Goal: Task Accomplishment & Management: Use online tool/utility

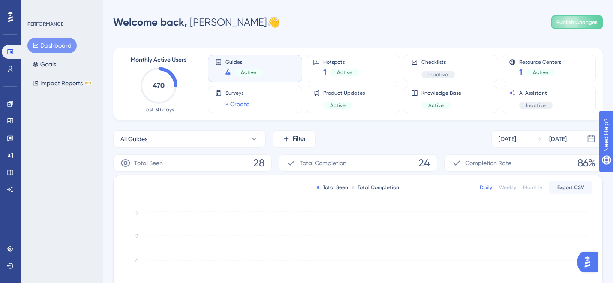
click at [92, 157] on div "PERFORMANCE Dashboard Goals Impact Reports BETA" at bounding box center [62, 141] width 82 height 283
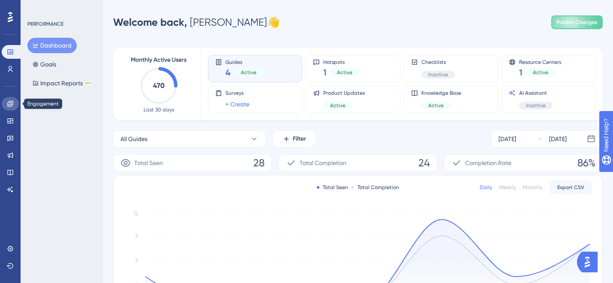
click at [12, 104] on icon at bounding box center [10, 104] width 6 height 6
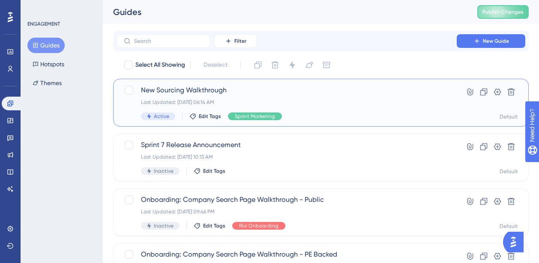
click at [172, 86] on span "New Sourcing Walkthrough" at bounding box center [286, 90] width 291 height 10
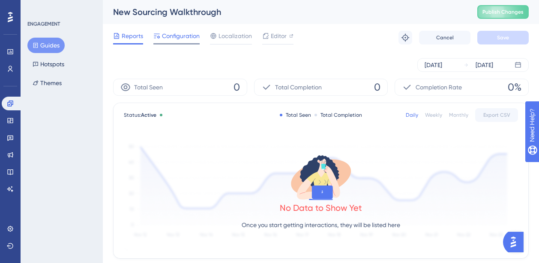
click at [167, 43] on div at bounding box center [176, 43] width 46 height 1
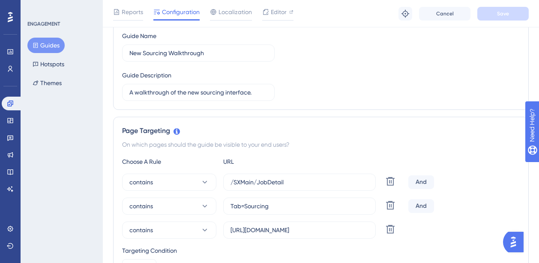
scroll to position [76, 0]
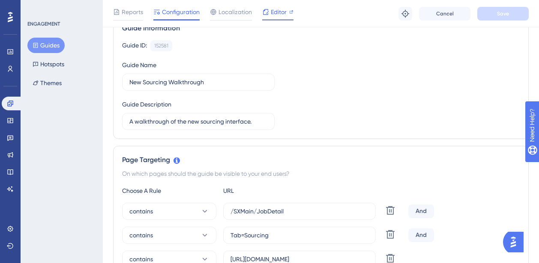
click at [271, 9] on span "Editor" at bounding box center [279, 12] width 16 height 10
click at [54, 47] on button "Guides" at bounding box center [45, 45] width 37 height 15
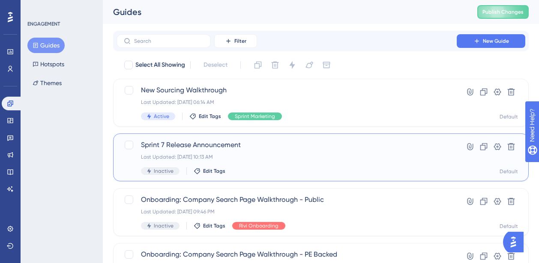
click at [207, 151] on div "Sprint 7 Release Announcement Last Updated: Sep 22 2025, 10:13 AM Inactive Edit…" at bounding box center [286, 157] width 291 height 35
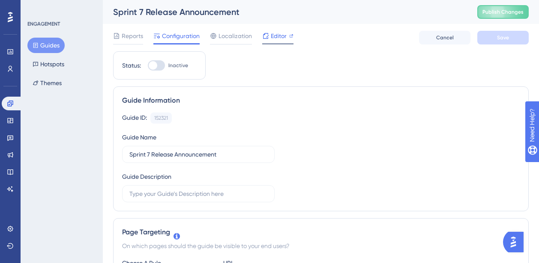
click at [271, 31] on span "Editor" at bounding box center [279, 36] width 16 height 10
click at [278, 33] on span "Editor" at bounding box center [279, 36] width 16 height 10
click at [266, 38] on icon at bounding box center [265, 36] width 7 height 7
click at [8, 157] on icon at bounding box center [10, 155] width 7 height 7
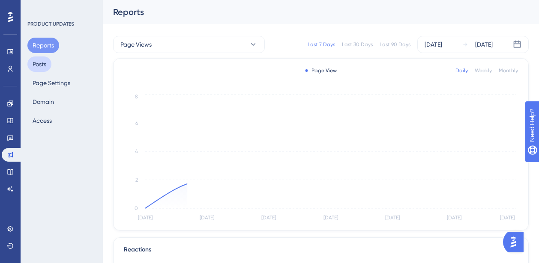
click at [42, 60] on button "Posts" at bounding box center [39, 64] width 24 height 15
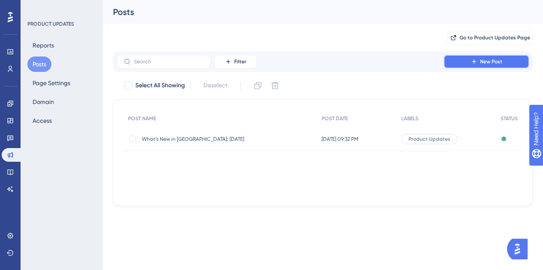
click at [488, 64] on span "New Post" at bounding box center [491, 61] width 22 height 7
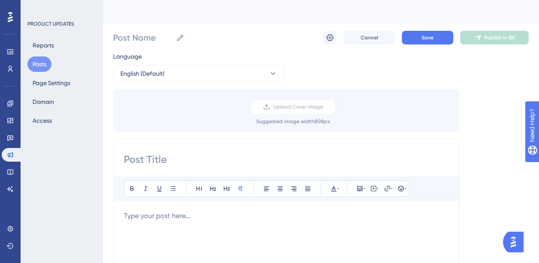
click at [178, 159] on input at bounding box center [286, 160] width 325 height 14
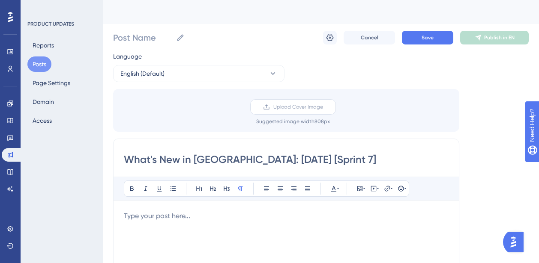
type input "What's New in Sutro: October 2025 [Sprint 7]"
click at [289, 105] on span "Upload Cover Image" at bounding box center [298, 107] width 50 height 7
click at [323, 107] on input "Upload Cover Image" at bounding box center [323, 107] width 0 height 0
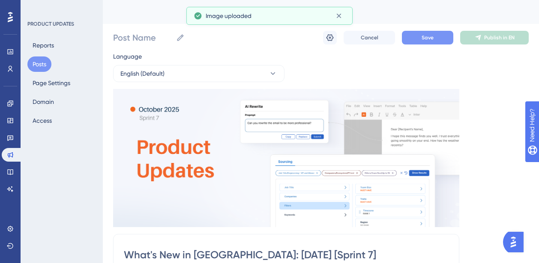
click at [430, 36] on span "Save" at bounding box center [428, 37] width 12 height 7
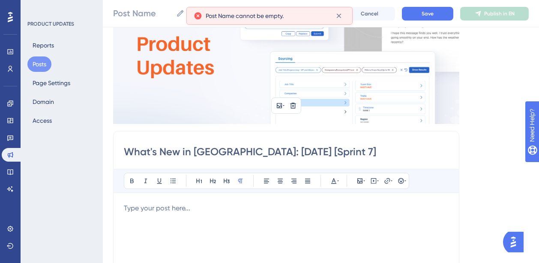
scroll to position [121, 0]
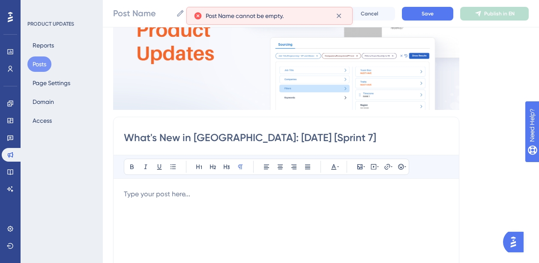
click at [273, 135] on input "What's New in Sutro: October 2025 [Sprint 7]" at bounding box center [286, 138] width 325 height 14
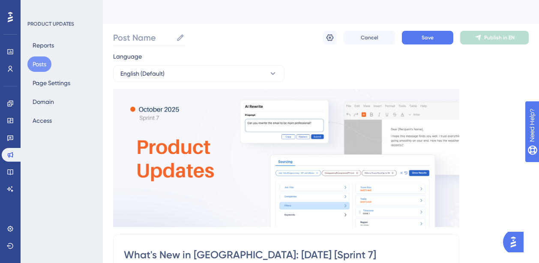
click at [180, 39] on icon at bounding box center [180, 37] width 9 height 9
click at [173, 39] on input "Post Name" at bounding box center [143, 38] width 60 height 12
paste input "What's New in Sutro: October 2025 [Sprint 7]"
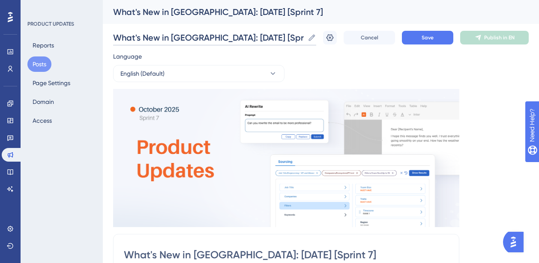
type input "What's New in Sutro: October 2025 [Sprint 7]"
click at [211, 49] on div "What's New in Sutro: October 2025 [Sprint 7] What's New in Sutro: October 2025 …" at bounding box center [321, 37] width 416 height 27
click at [434, 37] on button "Save" at bounding box center [427, 38] width 51 height 14
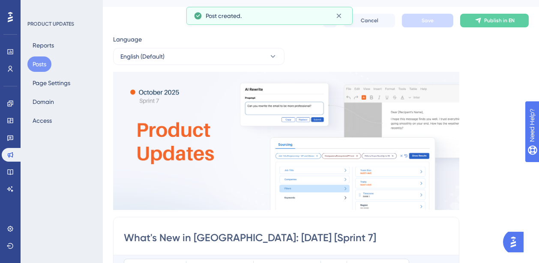
scroll to position [16, 0]
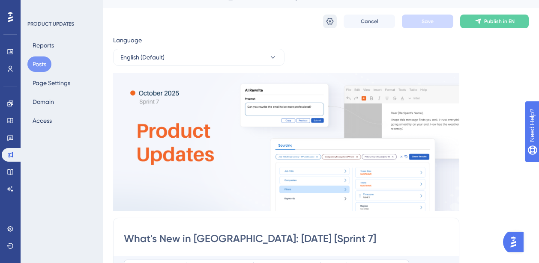
click at [327, 24] on icon at bounding box center [330, 21] width 9 height 9
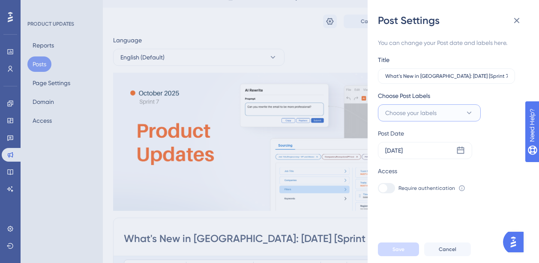
click at [422, 113] on span "Choose your labels" at bounding box center [410, 113] width 51 height 10
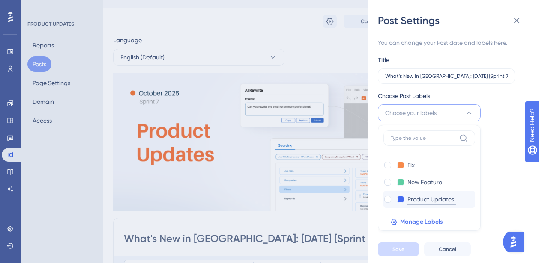
click at [412, 201] on input "Product Updates" at bounding box center [431, 199] width 48 height 11
click at [386, 202] on div at bounding box center [387, 199] width 7 height 7
checkbox input "true"
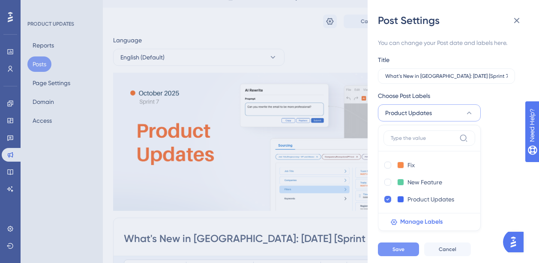
click at [398, 253] on span "Save" at bounding box center [398, 249] width 12 height 7
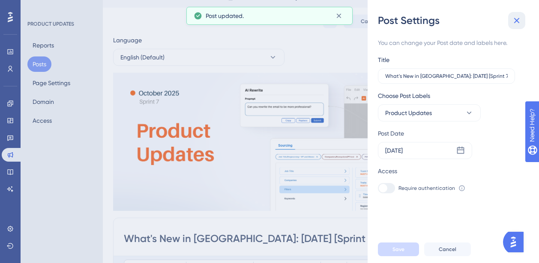
click at [516, 17] on icon at bounding box center [517, 20] width 10 height 10
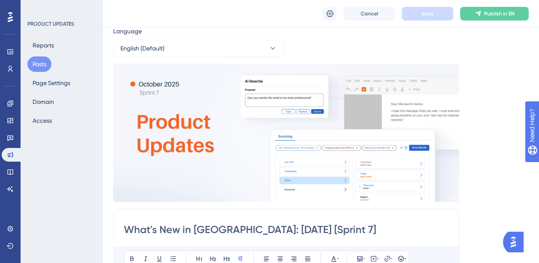
scroll to position [28, 0]
click at [10, 106] on icon at bounding box center [10, 103] width 7 height 7
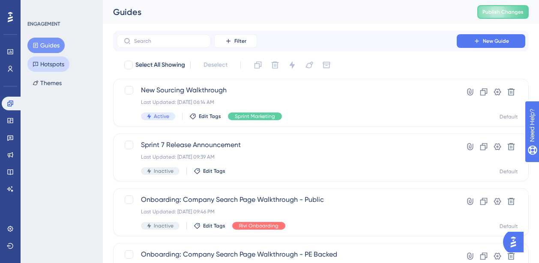
click at [48, 64] on button "Hotspots" at bounding box center [48, 64] width 42 height 15
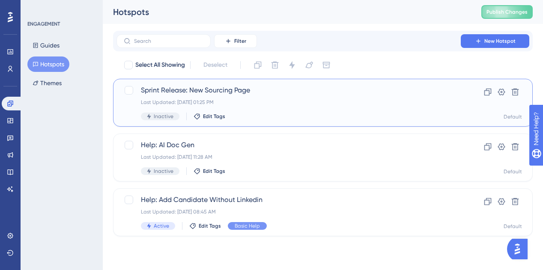
click at [177, 96] on div "Sprint Release: New Sourcing Page Last Updated: Sep 19 2025, 01:25 PM Inactive …" at bounding box center [289, 102] width 296 height 35
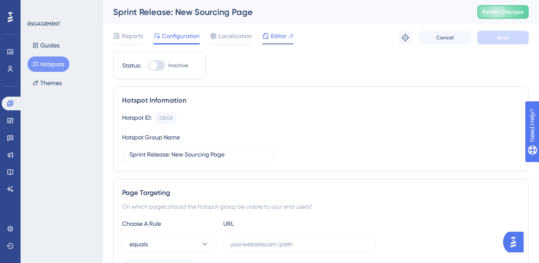
click at [271, 39] on span "Editor" at bounding box center [279, 36] width 16 height 10
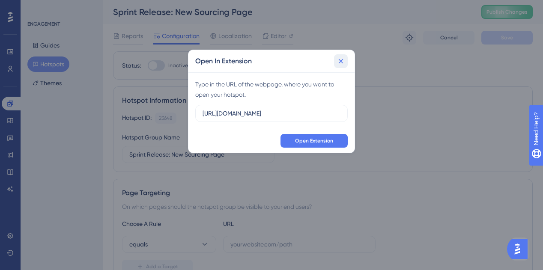
click at [344, 60] on icon at bounding box center [341, 61] width 9 height 9
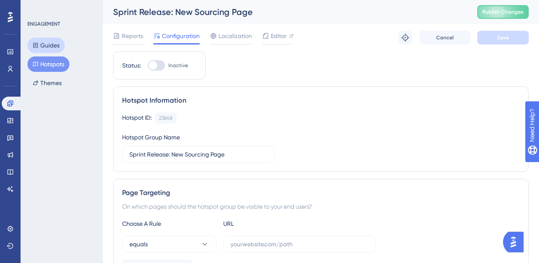
drag, startPoint x: 40, startPoint y: 50, endPoint x: 48, endPoint y: 50, distance: 7.3
click at [40, 50] on button "Guides" at bounding box center [45, 45] width 37 height 15
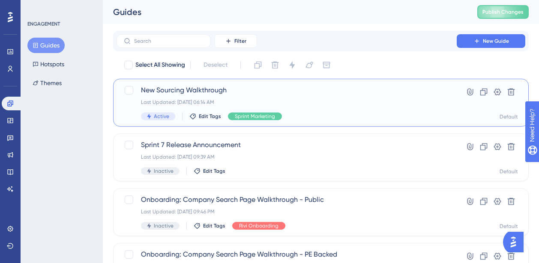
click at [155, 94] on span "New Sourcing Walkthrough" at bounding box center [286, 90] width 291 height 10
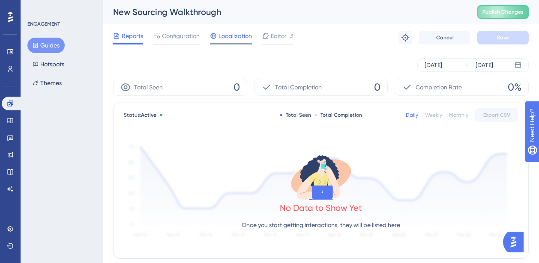
click at [239, 39] on span "Localization" at bounding box center [234, 36] width 33 height 10
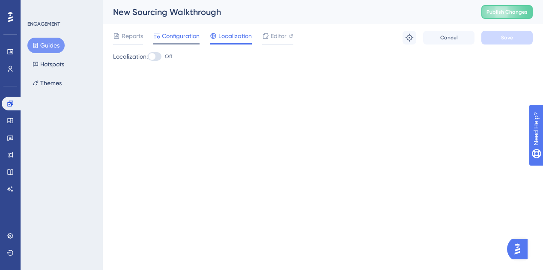
click at [187, 38] on span "Configuration" at bounding box center [181, 36] width 38 height 10
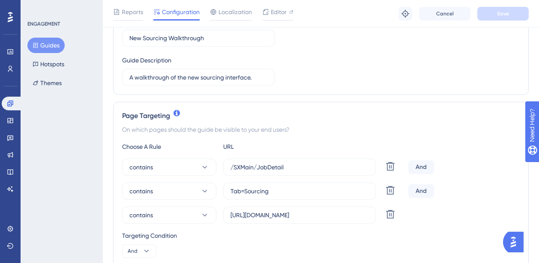
scroll to position [149, 0]
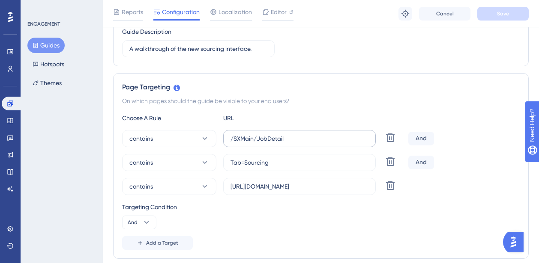
click at [258, 131] on label "/SXMain/JobDetail" at bounding box center [299, 138] width 153 height 17
click at [258, 134] on input "/SXMain/JobDetail" at bounding box center [299, 138] width 138 height 9
click at [258, 131] on label "/SXMain/JobDetail" at bounding box center [299, 138] width 153 height 17
click at [258, 134] on input "/SXMain/JobDetail" at bounding box center [299, 138] width 138 height 9
click at [258, 131] on label "/SXMain/JobDetail" at bounding box center [299, 138] width 153 height 17
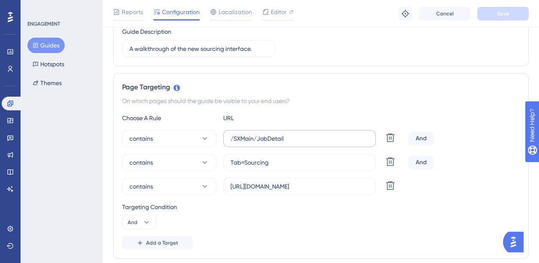
click at [258, 134] on input "/SXMain/JobDetail" at bounding box center [299, 138] width 138 height 9
click at [259, 136] on input "/SXMain/JobDetail" at bounding box center [299, 138] width 138 height 9
click at [260, 165] on input "Tab=Sourcing" at bounding box center [299, 162] width 138 height 9
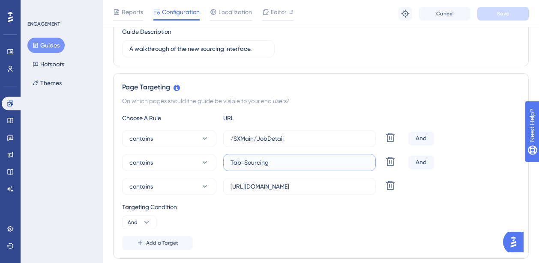
click at [260, 165] on input "Tab=Sourcing" at bounding box center [299, 162] width 138 height 9
click at [268, 191] on label "https://sutrox-dev.riviapps.com/" at bounding box center [299, 186] width 153 height 17
click at [268, 191] on input "https://sutrox-dev.riviapps.com/" at bounding box center [299, 186] width 138 height 9
click at [268, 191] on label "https://sutrox-dev.riviapps.com/" at bounding box center [299, 186] width 153 height 17
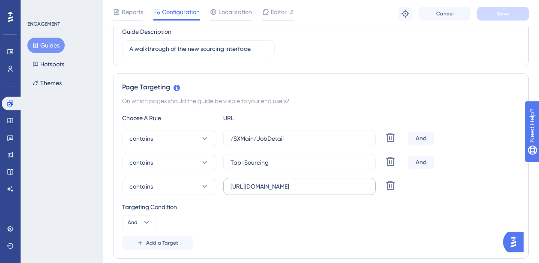
click at [268, 191] on input "https://sutrox-dev.riviapps.com/" at bounding box center [299, 186] width 138 height 9
click at [268, 191] on label "https://sutrox-dev.riviapps.com/" at bounding box center [299, 186] width 153 height 17
click at [268, 191] on input "https://sutrox-dev.riviapps.com/" at bounding box center [299, 186] width 138 height 9
click at [268, 190] on input "https://sutrox-dev.riviapps.com/" at bounding box center [299, 186] width 138 height 9
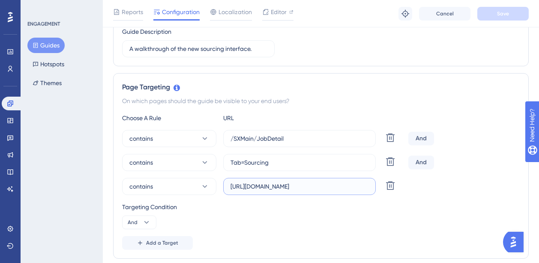
click at [268, 190] on input "https://sutrox-dev.riviapps.com/" at bounding box center [299, 186] width 138 height 9
click at [52, 61] on button "Hotspots" at bounding box center [48, 64] width 42 height 15
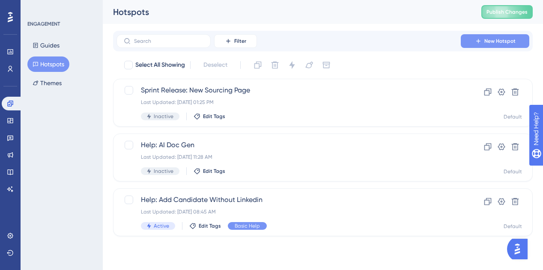
click at [518, 38] on button "New Hotspot" at bounding box center [495, 41] width 69 height 14
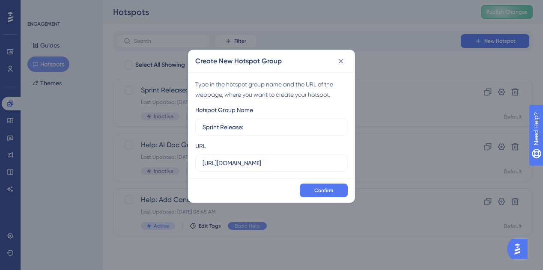
type input "Sprint Release:"
click at [241, 162] on input "https://sutrox.riviapps.com" at bounding box center [272, 163] width 138 height 9
click at [238, 171] on label "https://sutrox.riviapps.com" at bounding box center [271, 163] width 153 height 17
click at [238, 168] on input "https://sutrox.riviapps.com" at bounding box center [272, 163] width 138 height 9
click at [238, 171] on label "https://sutrox.riviapps.com" at bounding box center [271, 163] width 153 height 17
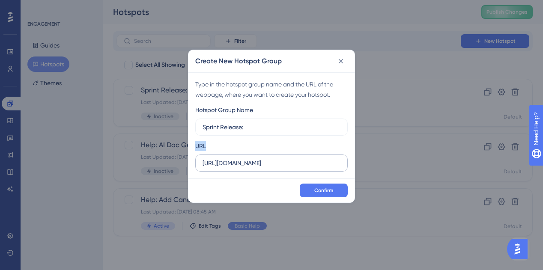
click at [238, 168] on input "https://sutrox.riviapps.com" at bounding box center [272, 163] width 138 height 9
click at [238, 171] on label "https://sutrox.riviapps.com" at bounding box center [271, 163] width 153 height 17
click at [238, 168] on input "https://sutrox.riviapps.com" at bounding box center [272, 163] width 138 height 9
click at [236, 160] on input "https://sutrox.riviapps.com" at bounding box center [272, 163] width 138 height 9
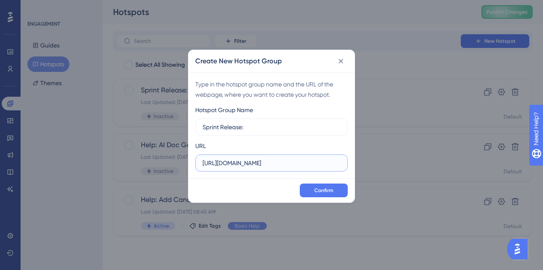
click at [236, 160] on input "https://sutrox.riviapps.com" at bounding box center [272, 163] width 138 height 9
paste input "-dev.riviapps.com/sxmain/"
type input "https://sutrox-dev.riviapps.com/sxmain/"
click at [249, 125] on input "Sprint Release:" at bounding box center [272, 127] width 138 height 9
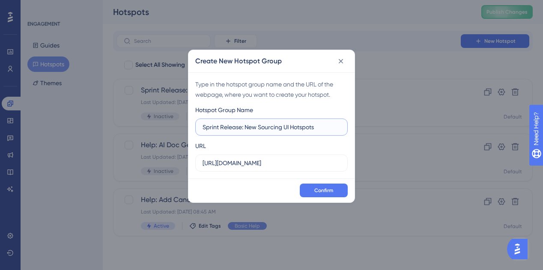
type input "Sprint Release: New Sourcing UI Hotspots"
click at [334, 199] on div "Confirm" at bounding box center [271, 191] width 166 height 24
click at [333, 192] on button "Confirm" at bounding box center [324, 191] width 48 height 14
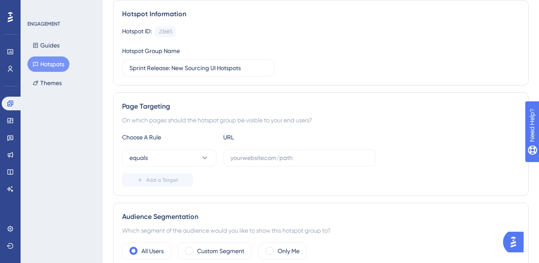
scroll to position [164, 0]
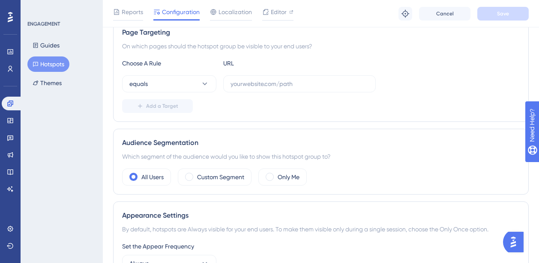
click at [194, 70] on div "Choose A Rule URL equals Add a Target" at bounding box center [321, 85] width 398 height 55
click at [194, 80] on button "equals" at bounding box center [169, 83] width 94 height 17
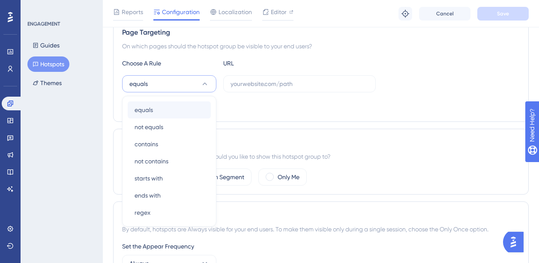
scroll to position [194, 0]
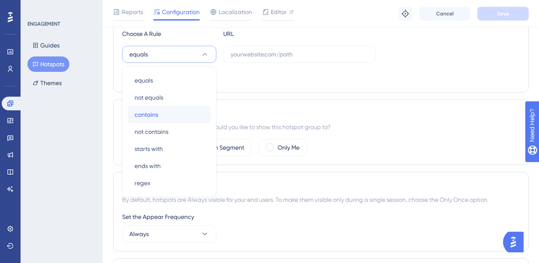
click at [159, 112] on div "contains contains" at bounding box center [169, 114] width 69 height 17
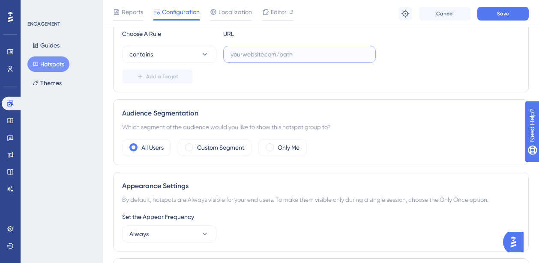
click at [243, 53] on input "text" at bounding box center [299, 54] width 138 height 9
paste input "/SXMain/JobDetail"
type input "/SXMain/JobDetail"
click at [166, 75] on span "Add a Target" at bounding box center [162, 76] width 32 height 7
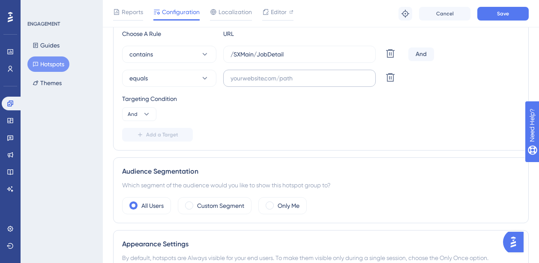
click at [256, 86] on label at bounding box center [299, 78] width 153 height 17
click at [256, 83] on input "text" at bounding box center [299, 78] width 138 height 9
paste input "Tab=Sourcing"
type input "Tab=Sourcing"
click at [177, 82] on button "equals" at bounding box center [169, 78] width 94 height 17
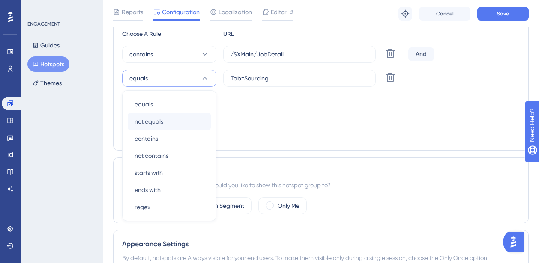
scroll to position [218, 0]
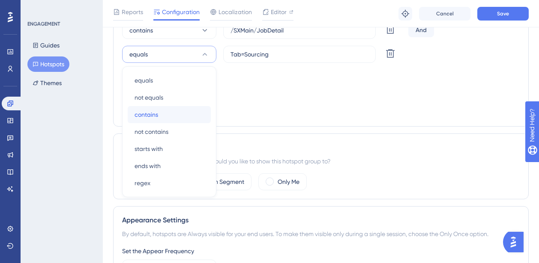
click at [167, 113] on div "contains contains" at bounding box center [169, 114] width 69 height 17
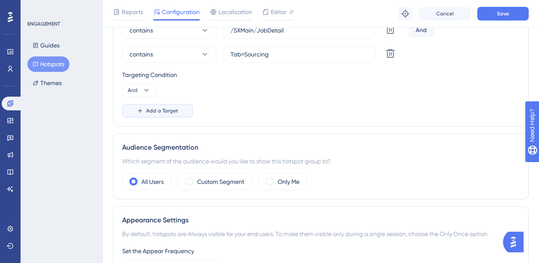
click at [147, 112] on span "Add a Target" at bounding box center [162, 111] width 32 height 7
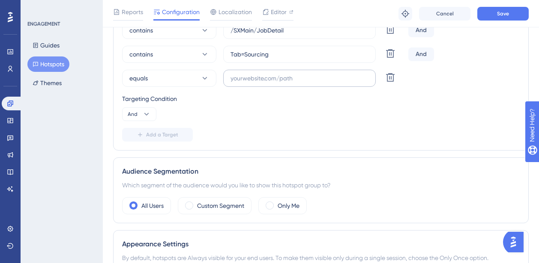
click at [250, 84] on label at bounding box center [299, 78] width 153 height 17
click at [250, 83] on input "text" at bounding box center [299, 78] width 138 height 9
paste input "https://sutrox-dev.riviapps.com/"
type input "https://sutrox-dev.riviapps.com/"
click at [173, 81] on button "equals" at bounding box center [169, 78] width 94 height 17
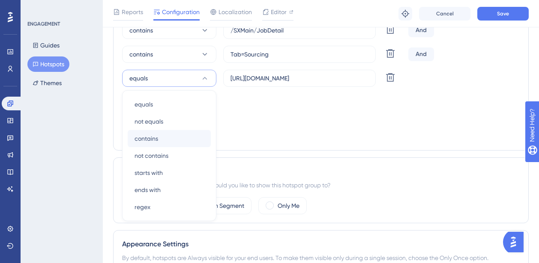
scroll to position [242, 0]
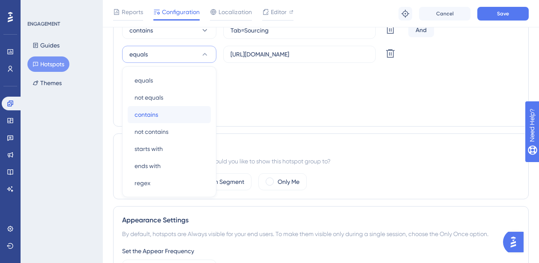
click at [164, 114] on div "contains contains" at bounding box center [169, 114] width 69 height 17
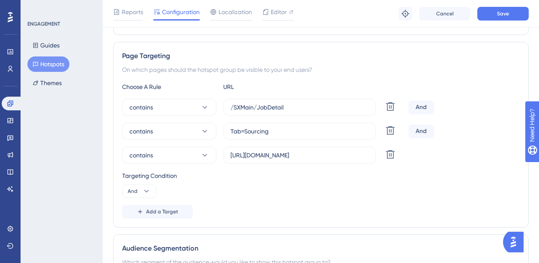
scroll to position [67, 0]
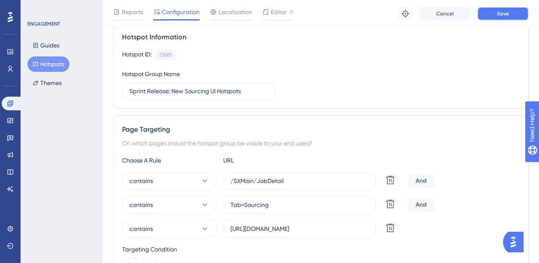
click at [487, 18] on button "Save" at bounding box center [502, 14] width 51 height 14
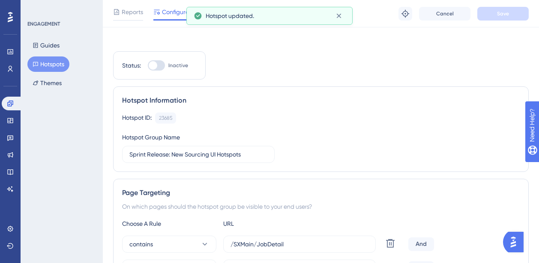
scroll to position [0, 0]
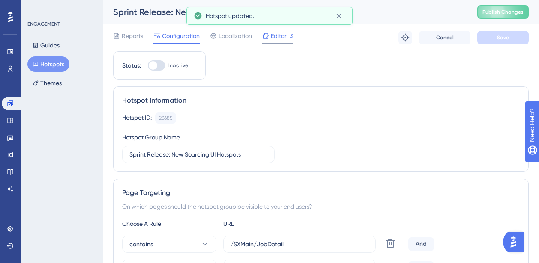
click at [272, 38] on span "Editor" at bounding box center [279, 36] width 16 height 10
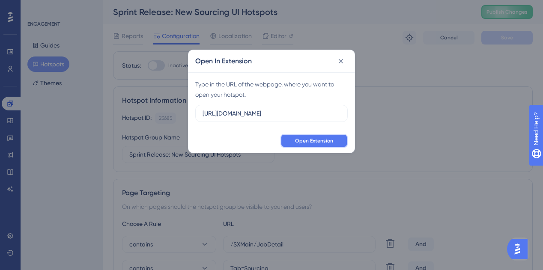
click at [313, 142] on span "Open Extension" at bounding box center [314, 141] width 38 height 7
click at [187, 89] on div "Open In Extension Type in the URL of the webpage, where you want to open your h…" at bounding box center [271, 135] width 543 height 270
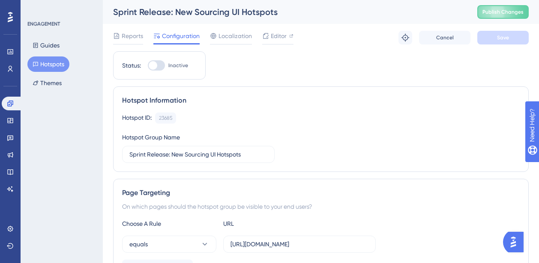
scroll to position [113, 0]
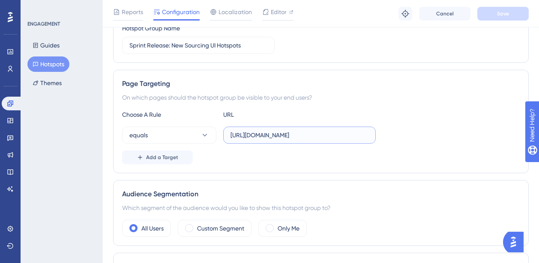
click at [276, 131] on input "https://sutrox-dev.riviapps.com/sxmain/JobDetail?JobId=13289&Tab=Sourcing#Sourc…" at bounding box center [299, 135] width 138 height 9
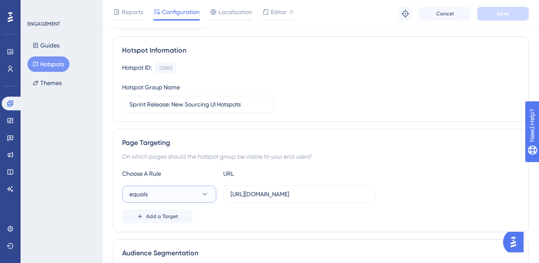
click at [168, 191] on button "equals" at bounding box center [169, 194] width 94 height 17
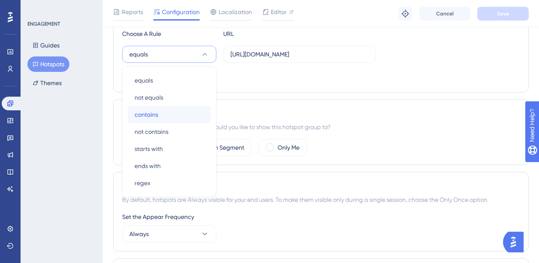
click at [174, 106] on div "contains contains" at bounding box center [169, 114] width 69 height 17
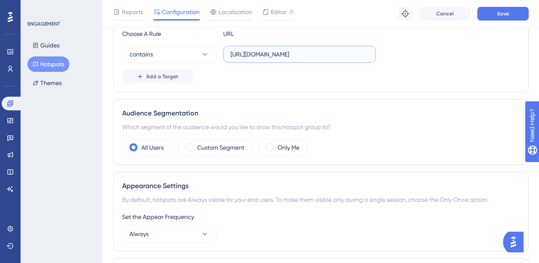
click at [248, 51] on input "https://sutrox-dev.riviapps.com/sxmain/JobDetail?JobId=13289&Tab=Sourcing#Sourc…" at bounding box center [299, 54] width 138 height 9
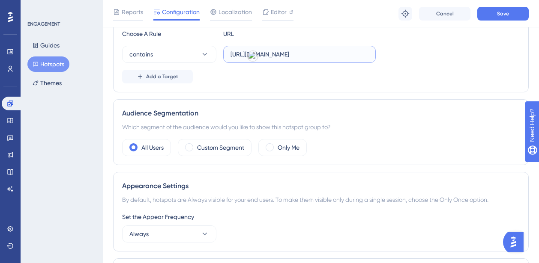
paste input "/SXMain/JobDetail"
type input "/SXMain/JobDetail"
click at [162, 75] on span "Add a Target" at bounding box center [162, 76] width 32 height 7
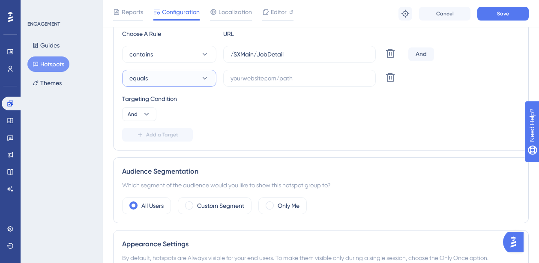
click at [171, 75] on button "equals" at bounding box center [169, 78] width 94 height 17
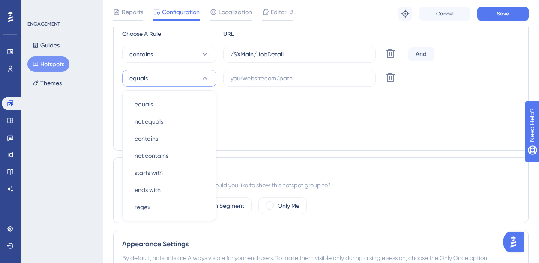
scroll to position [217, 0]
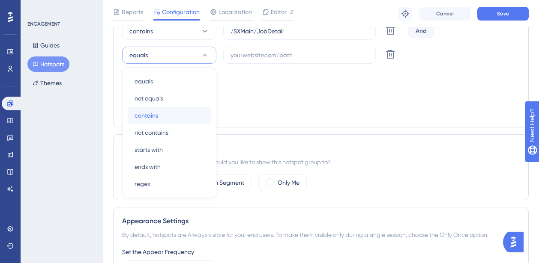
click at [154, 110] on div "contains contains" at bounding box center [169, 115] width 69 height 17
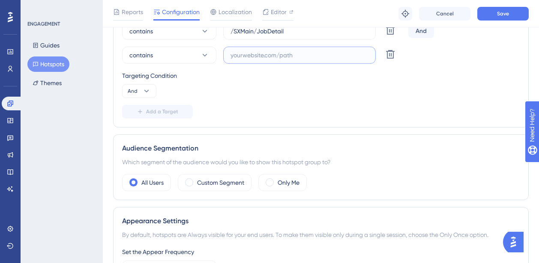
click at [274, 54] on input "text" at bounding box center [299, 55] width 138 height 9
paste input "Tab=Sourcing"
type input "Tab=Sourcing"
click at [160, 109] on span "Add a Target" at bounding box center [162, 111] width 32 height 7
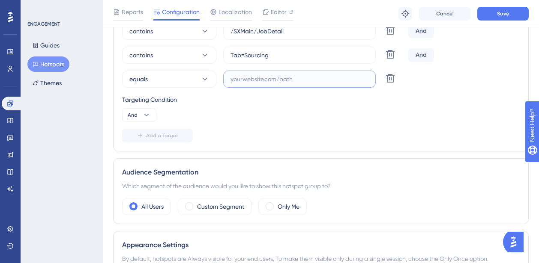
click at [248, 80] on input "text" at bounding box center [299, 79] width 138 height 9
paste input "https://sutrox-dev.riviapps.com/"
type input "https://sutrox-dev.riviapps.com/"
click at [186, 79] on button "equals" at bounding box center [169, 79] width 94 height 17
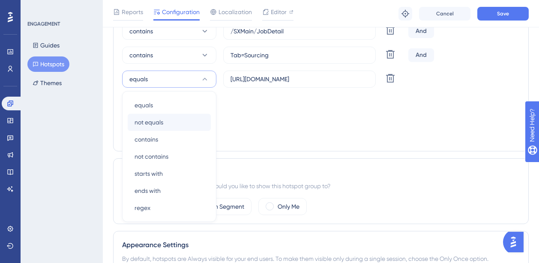
scroll to position [242, 0]
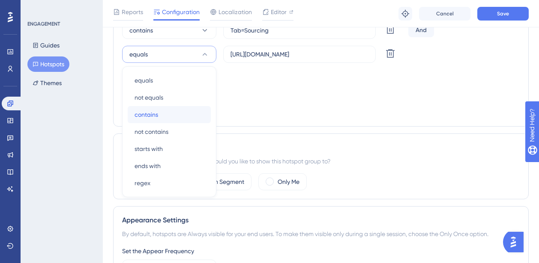
click at [174, 115] on div "contains contains" at bounding box center [169, 114] width 69 height 17
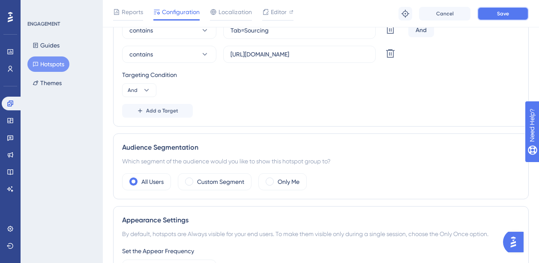
click at [507, 18] on button "Save" at bounding box center [502, 14] width 51 height 14
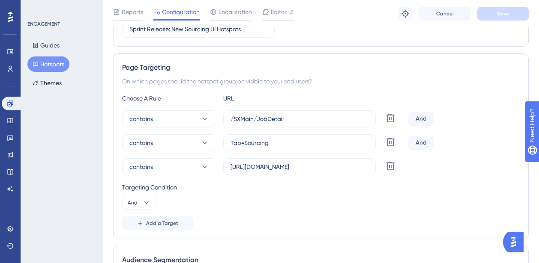
scroll to position [0, 0]
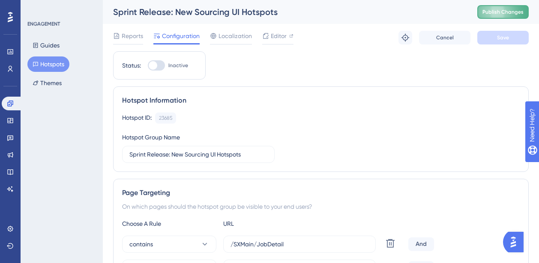
click at [513, 17] on button "Publish Changes" at bounding box center [502, 12] width 51 height 14
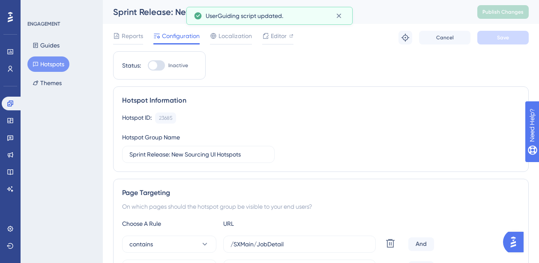
click at [155, 63] on div at bounding box center [153, 65] width 9 height 9
click at [148, 66] on input "Inactive" at bounding box center [147, 66] width 0 height 0
checkbox input "true"
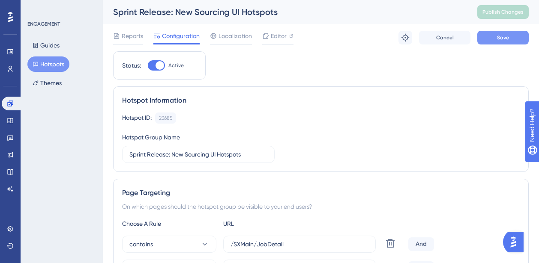
click at [512, 39] on button "Save" at bounding box center [502, 38] width 51 height 14
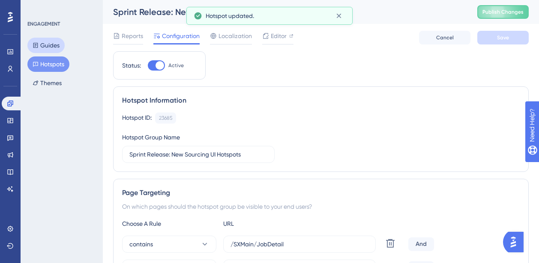
click at [54, 42] on button "Guides" at bounding box center [45, 45] width 37 height 15
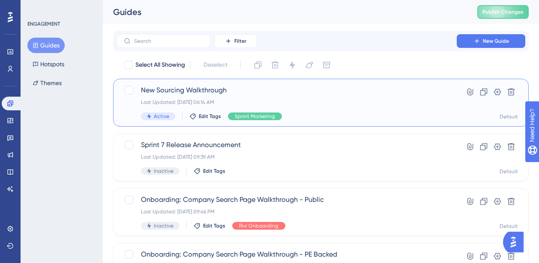
click at [196, 93] on span "New Sourcing Walkthrough" at bounding box center [286, 90] width 291 height 10
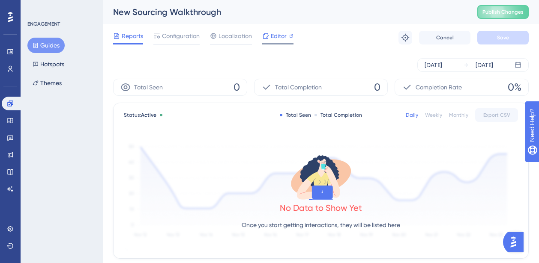
click at [275, 36] on span "Editor" at bounding box center [279, 36] width 16 height 10
click at [54, 59] on button "Hotspots" at bounding box center [48, 64] width 42 height 15
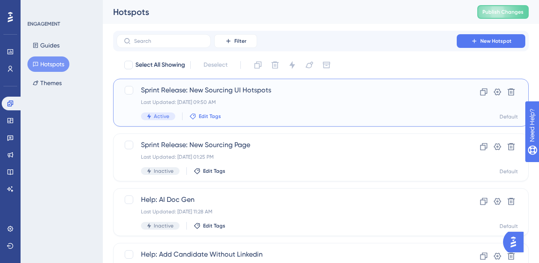
click at [205, 117] on span "Edit Tags" at bounding box center [210, 116] width 22 height 7
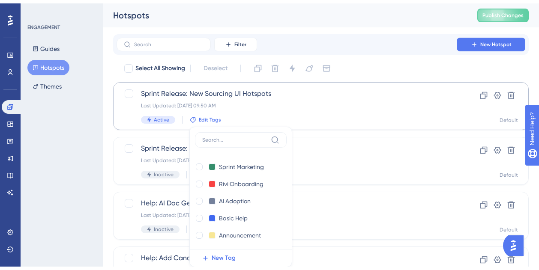
scroll to position [48, 0]
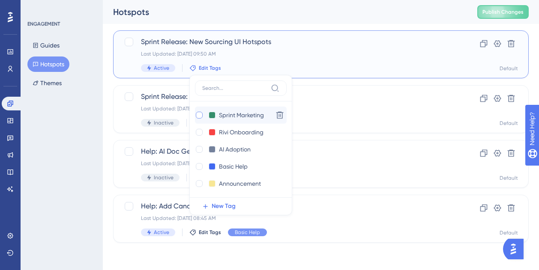
click at [198, 115] on div at bounding box center [199, 115] width 7 height 7
checkbox input "true"
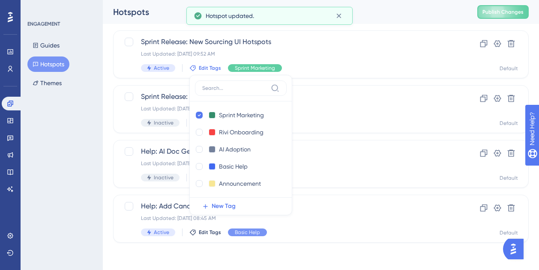
click at [325, 82] on div "Select All Showing Deselect Sprint Release: New Sourcing UI Hotspots Last Updat…" at bounding box center [321, 126] width 416 height 233
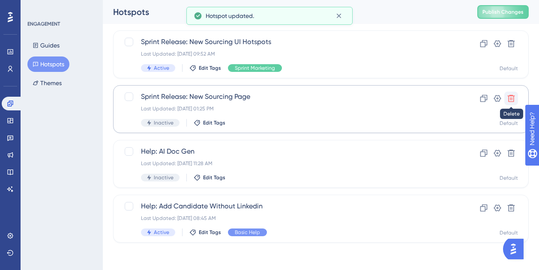
click at [514, 98] on icon at bounding box center [511, 98] width 9 height 9
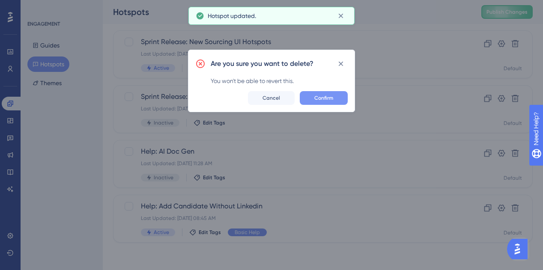
click at [333, 99] on span "Confirm" at bounding box center [323, 98] width 19 height 7
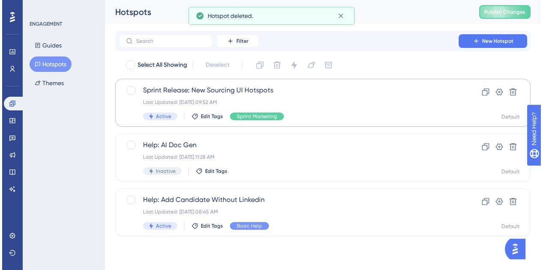
scroll to position [0, 0]
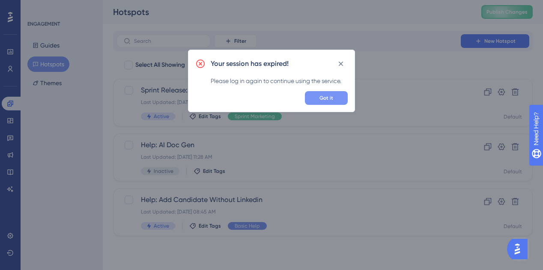
click at [323, 99] on span "Got it" at bounding box center [327, 98] width 14 height 7
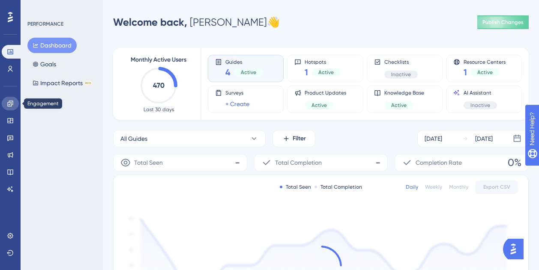
click at [12, 104] on icon at bounding box center [10, 103] width 7 height 7
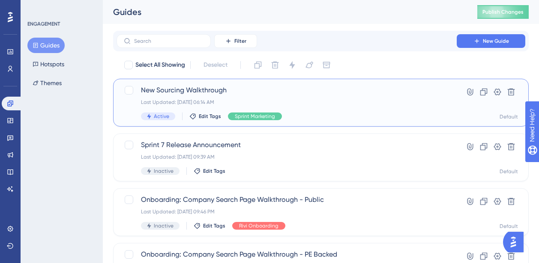
click at [165, 99] on div "Last Updated: Sep 24 2025, 06:14 AM" at bounding box center [286, 102] width 291 height 7
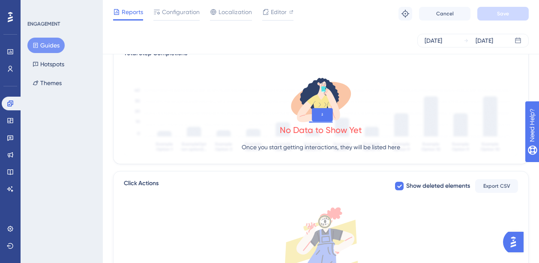
scroll to position [201, 0]
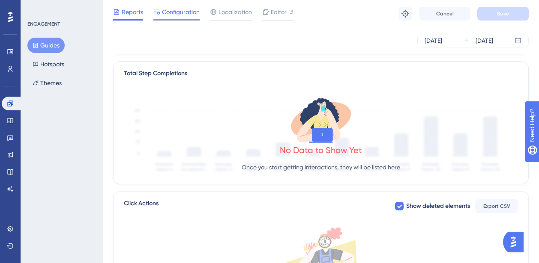
click at [179, 15] on span "Configuration" at bounding box center [181, 12] width 38 height 10
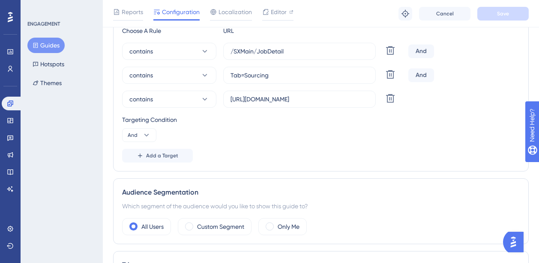
scroll to position [242, 0]
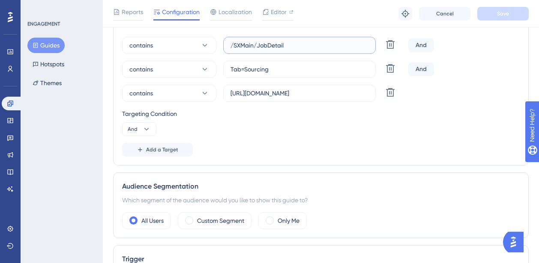
click at [253, 49] on input "/SXMain/JobDetail" at bounding box center [299, 45] width 138 height 9
click at [277, 72] on input "Tab=Sourcing" at bounding box center [299, 69] width 138 height 9
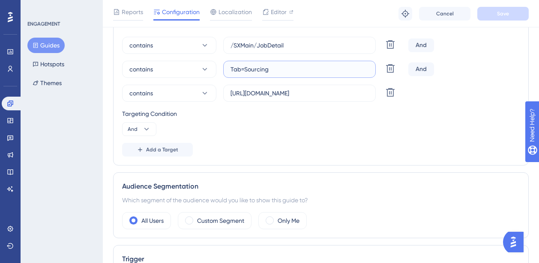
click at [277, 72] on input "Tab=Sourcing" at bounding box center [299, 69] width 138 height 9
click at [263, 93] on input "https://sutrox-dev.riviapps.com/" at bounding box center [299, 93] width 138 height 9
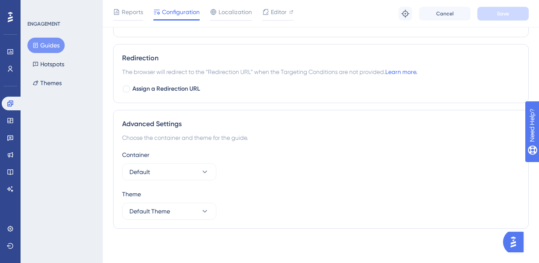
scroll to position [583, 0]
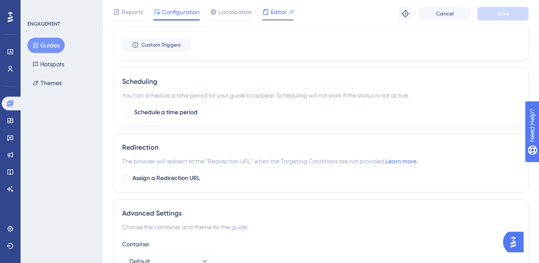
click at [272, 12] on span "Editor" at bounding box center [279, 12] width 16 height 10
